Goal: Task Accomplishment & Management: Complete application form

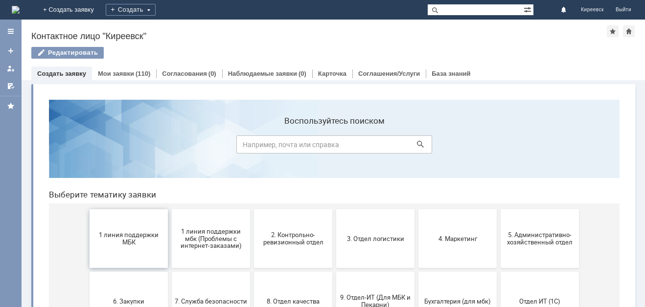
click at [120, 231] on button "1 линия поддержки МБК" at bounding box center [129, 238] width 78 height 59
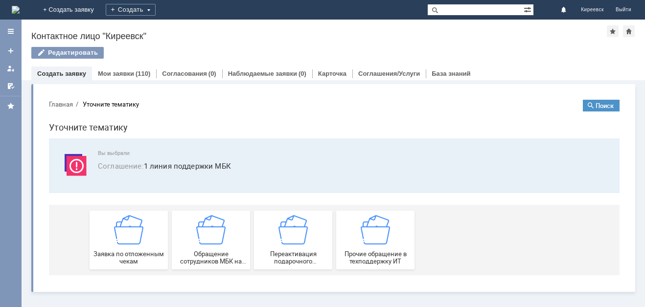
click at [120, 231] on img at bounding box center [128, 229] width 29 height 29
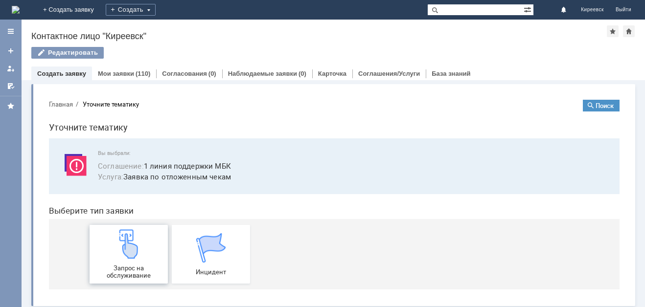
click at [120, 228] on link "Запрос на обслуживание" at bounding box center [129, 254] width 78 height 59
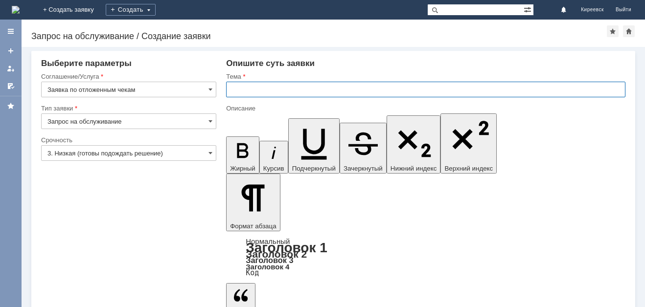
click at [252, 92] on input "text" at bounding box center [425, 90] width 399 height 16
type input "МБК Киреевск. Отложенные чеки"
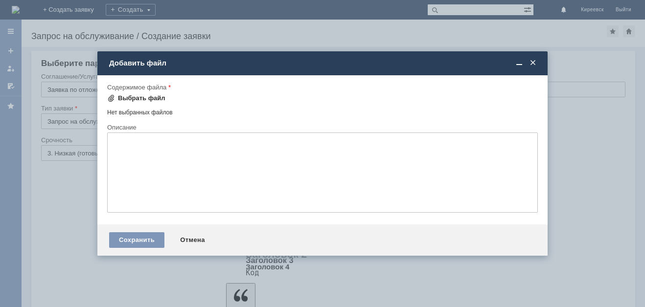
click at [144, 99] on div "Выбрать файл" at bounding box center [141, 98] width 47 height 8
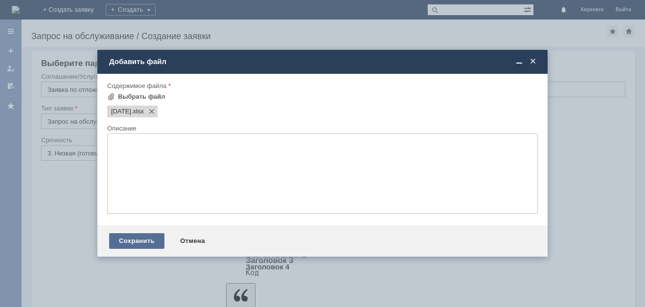
click at [141, 241] on div "Сохранить" at bounding box center [136, 241] width 55 height 16
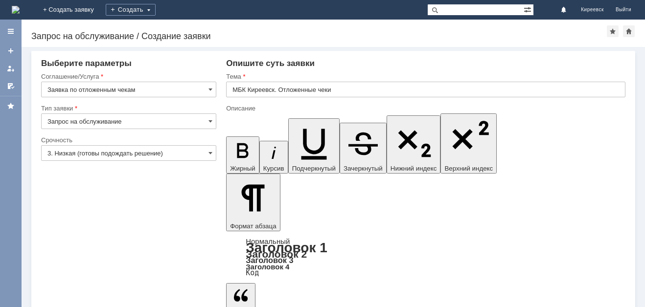
click at [95, 149] on input "3. Низкая (готовы подождать решение)" at bounding box center [128, 153] width 175 height 16
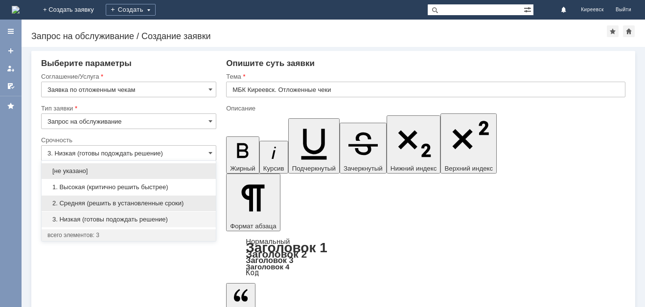
click at [90, 201] on span "2. Средняя (решить в установленные сроки)" at bounding box center [128, 204] width 162 height 8
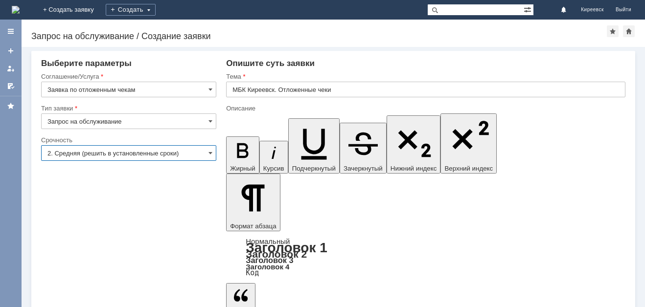
type input "2. Средняя (решить в установленные сроки)"
